Goal: Transaction & Acquisition: Purchase product/service

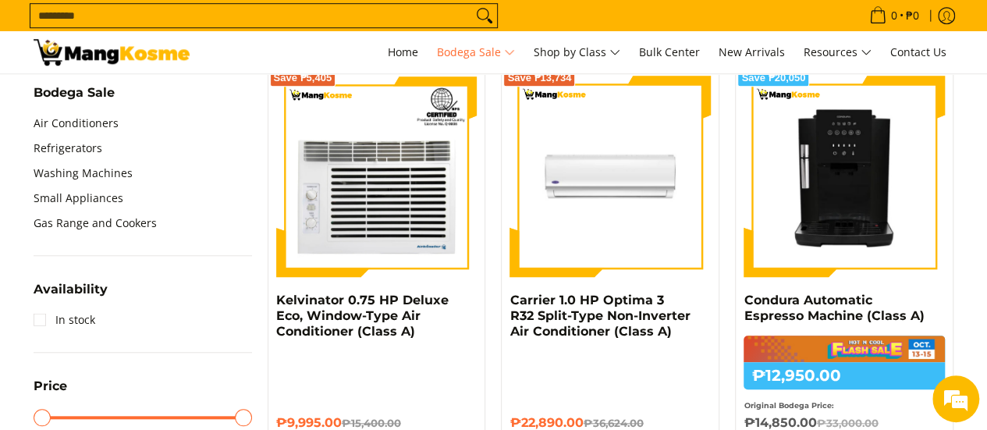
scroll to position [624, 0]
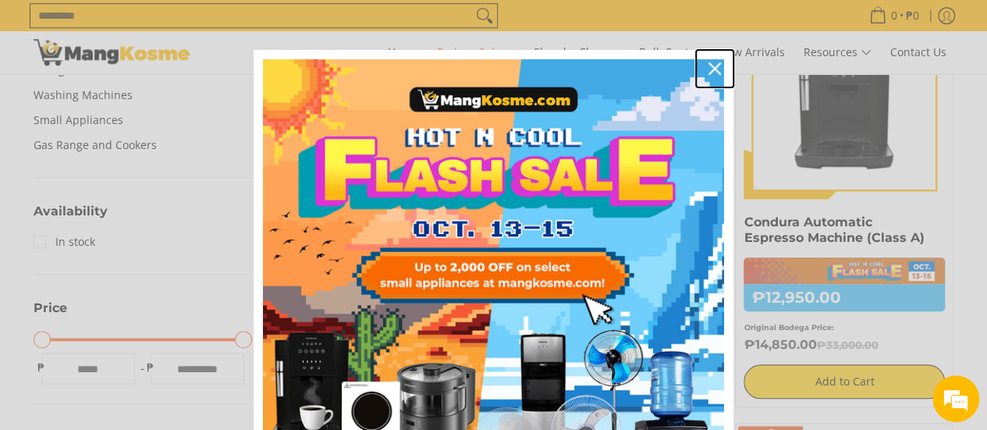
click at [709, 61] on div "Close" at bounding box center [714, 68] width 25 height 25
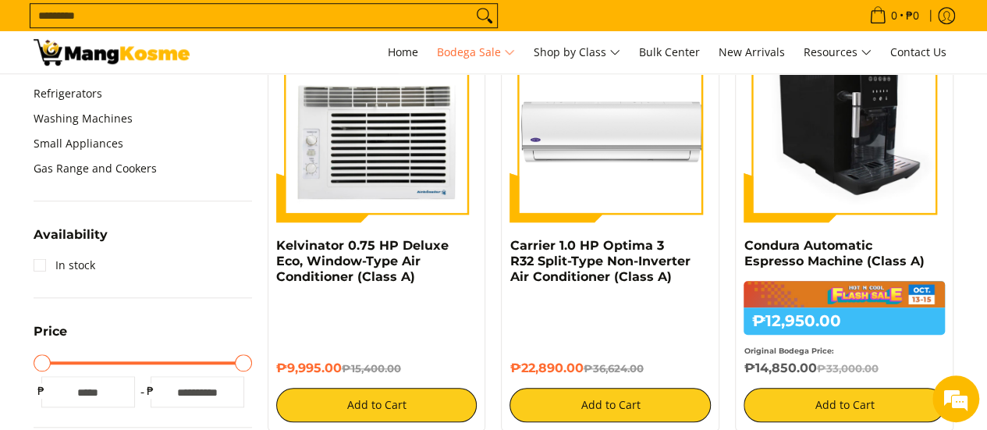
scroll to position [590, 0]
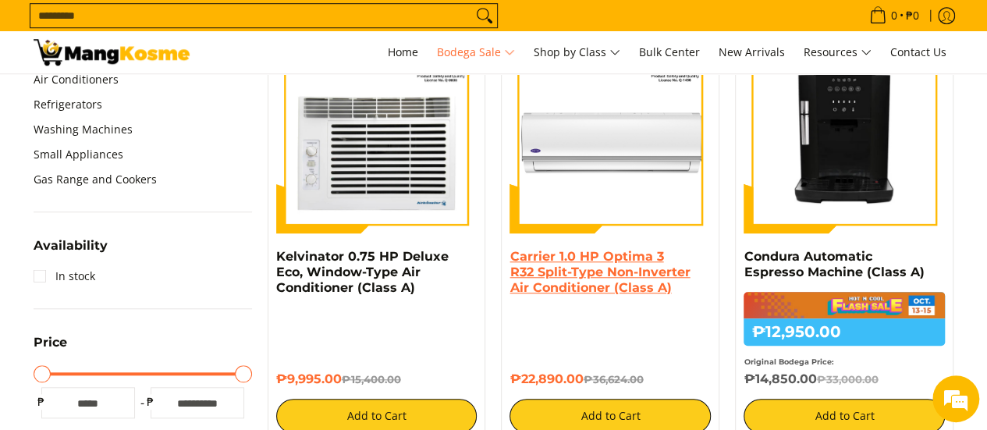
click at [624, 276] on link "Carrier 1.0 HP Optima 3 R32 Split-Type Non-Inverter Air Conditioner (Class A)" at bounding box center [600, 272] width 180 height 46
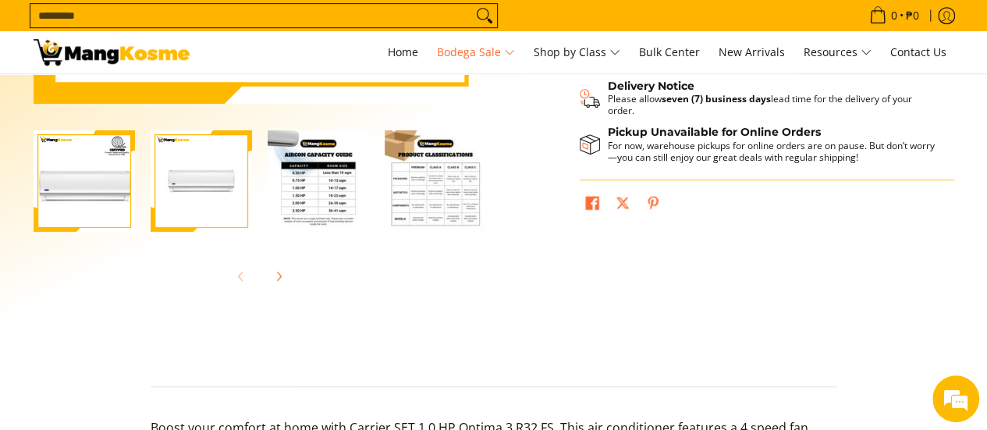
scroll to position [468, 0]
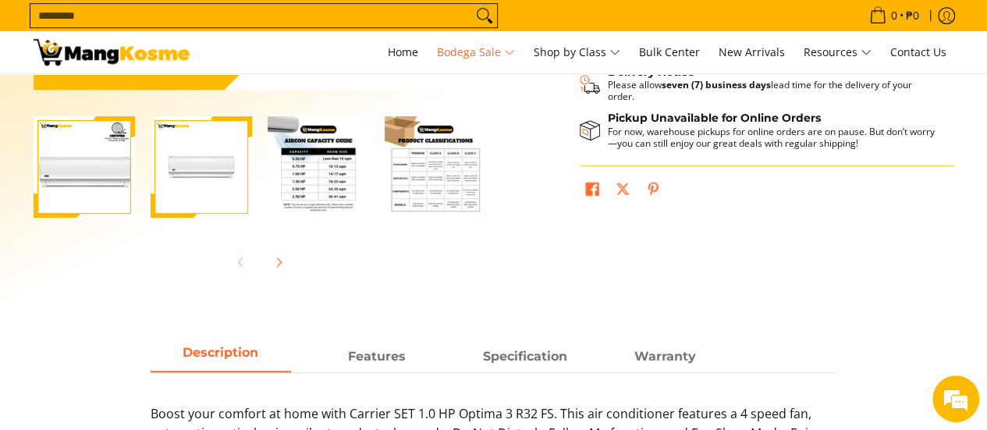
drag, startPoint x: 178, startPoint y: 155, endPoint x: 190, endPoint y: 156, distance: 12.5
click at [179, 155] on img "Carrier 1.0 HP Optima 3 R32 Split-Type Non-Inverter Air Conditioner (Class A)-2" at bounding box center [201, 166] width 101 height 101
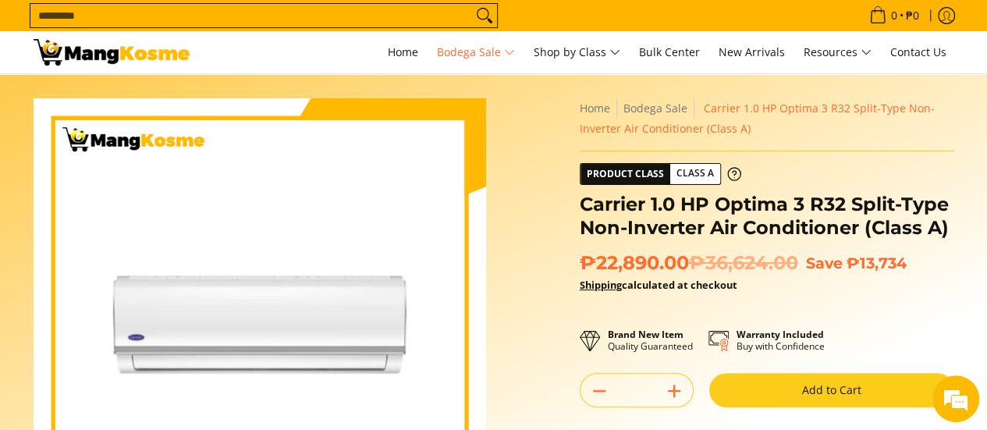
scroll to position [0, 0]
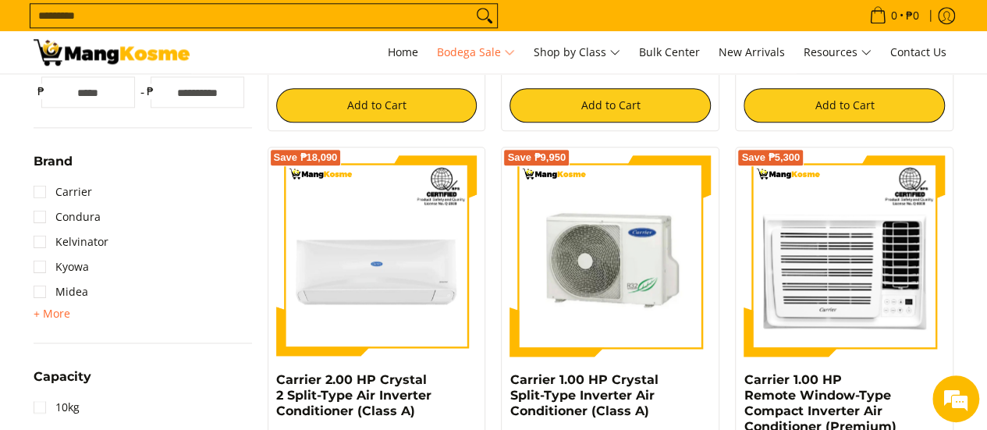
scroll to position [979, 0]
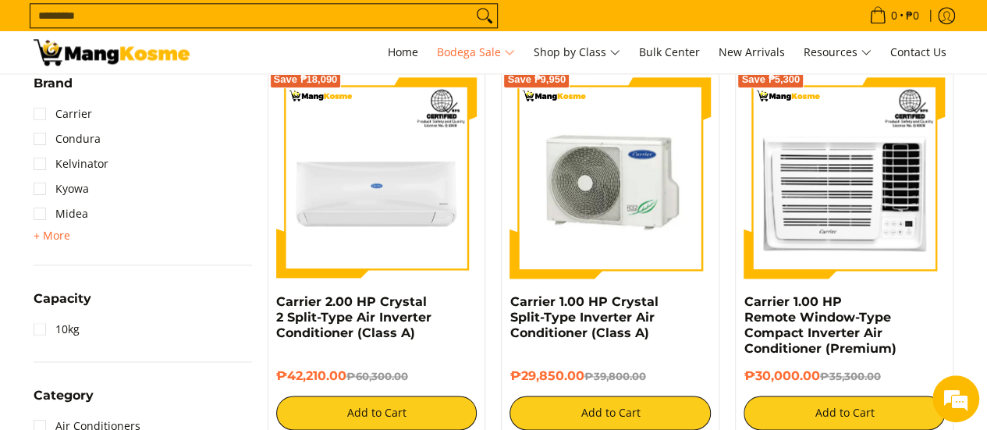
click at [596, 172] on img at bounding box center [610, 177] width 201 height 201
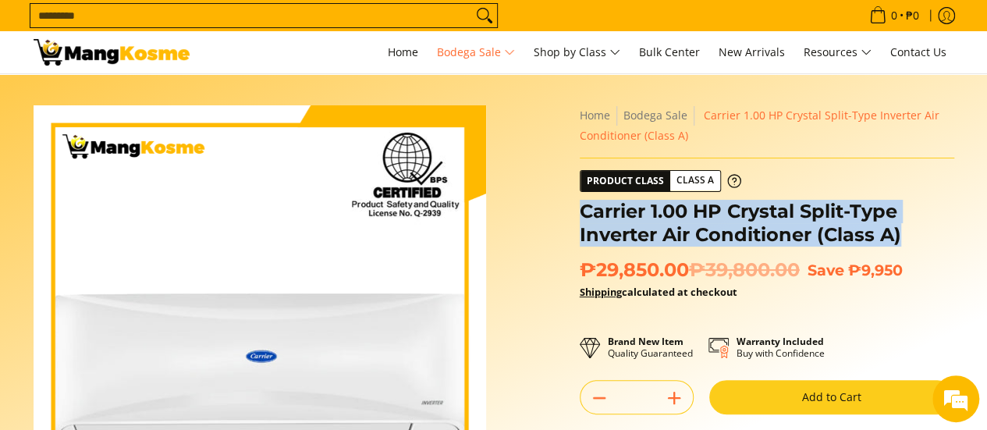
drag, startPoint x: 903, startPoint y: 239, endPoint x: 579, endPoint y: 218, distance: 324.6
click at [580, 218] on h1 "Carrier 1.00 HP Crystal Split-Type Inverter Air Conditioner (Class A)" at bounding box center [767, 223] width 375 height 47
copy h1 "Carrier 1.00 HP Crystal Split-Type Inverter Air Conditioner (Class A)"
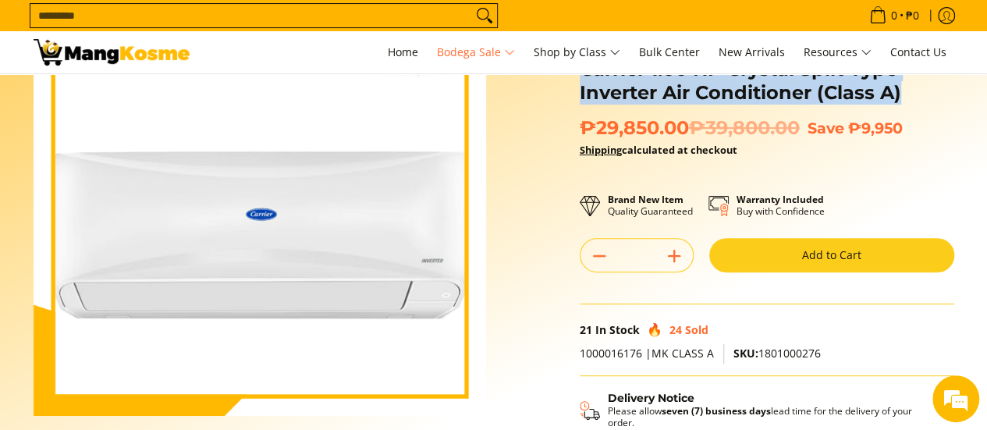
scroll to position [156, 0]
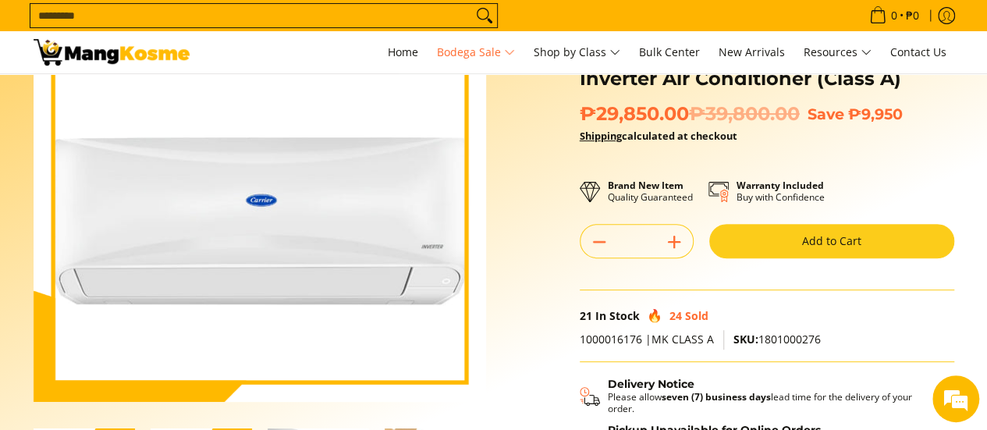
click at [763, 258] on div "Quantity * . Add to Cart Buy it now This item is a recurring or deferred purcha…" at bounding box center [767, 249] width 375 height 50
click at [762, 237] on button "Add to Cart" at bounding box center [831, 241] width 245 height 34
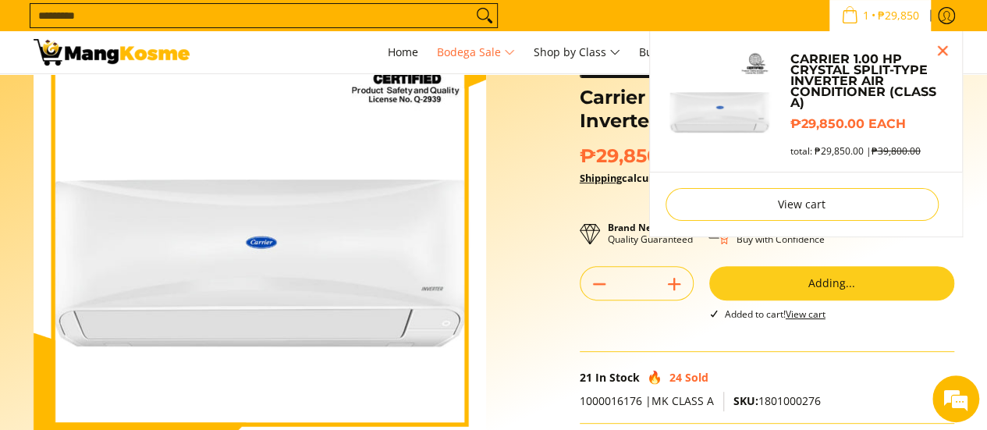
scroll to position [113, 0]
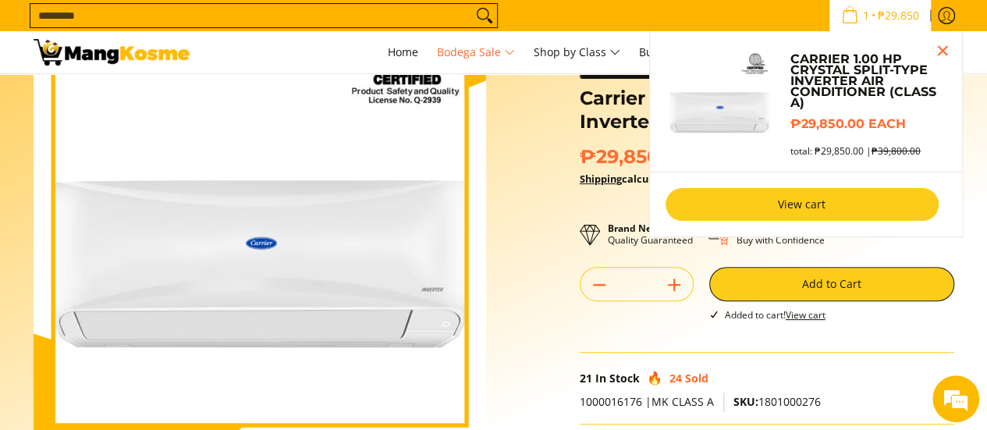
click at [805, 204] on link "View cart" at bounding box center [802, 204] width 273 height 33
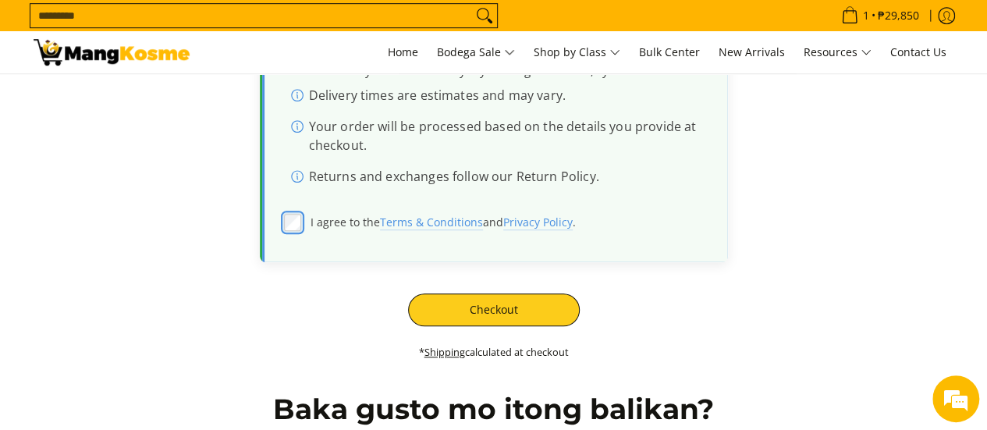
scroll to position [468, 0]
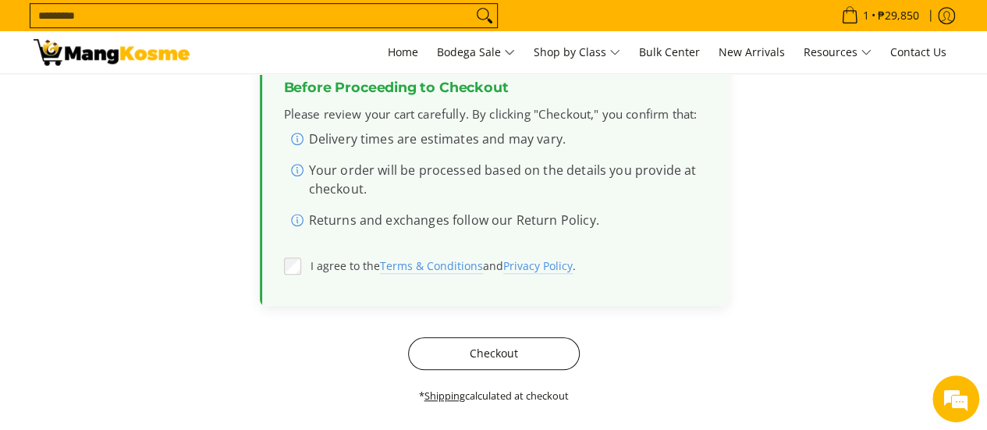
click at [540, 340] on button "Checkout" at bounding box center [494, 353] width 172 height 33
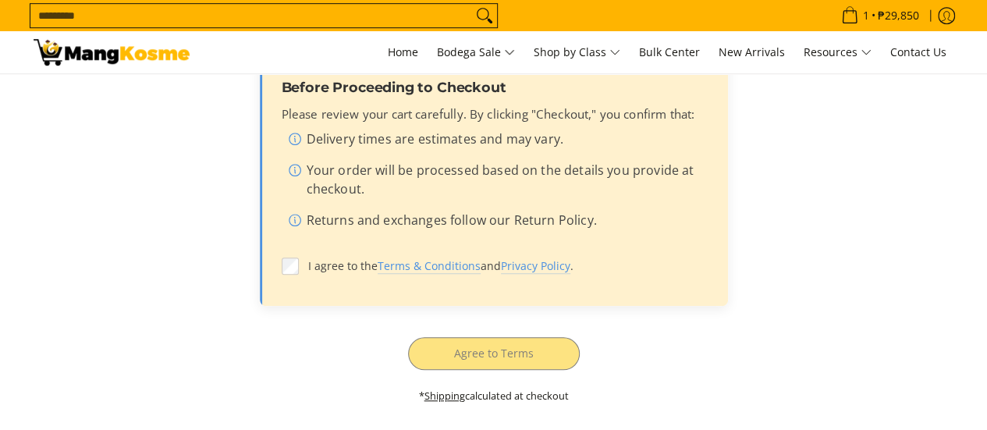
scroll to position [468, 0]
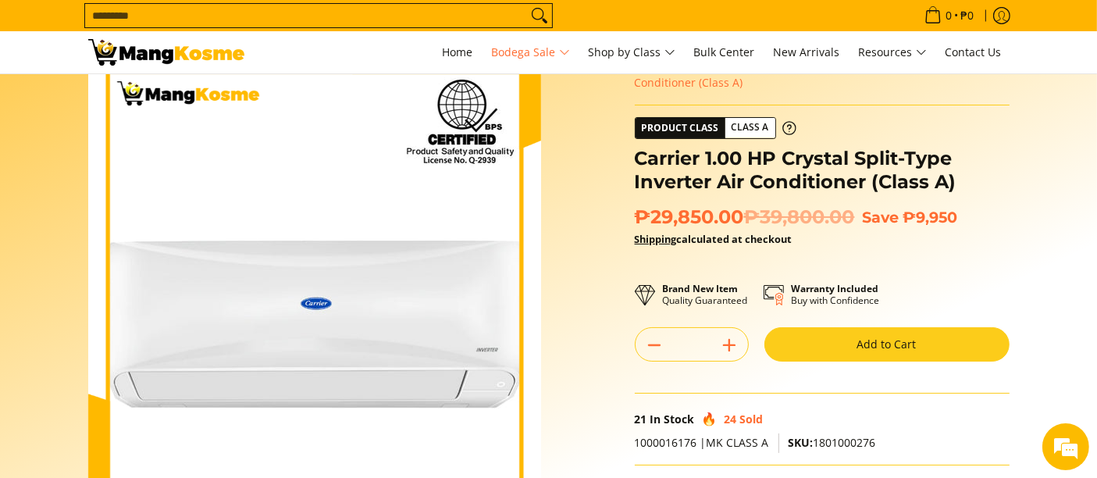
scroll to position [27, 0]
